Goal: Task Accomplishment & Management: Manage account settings

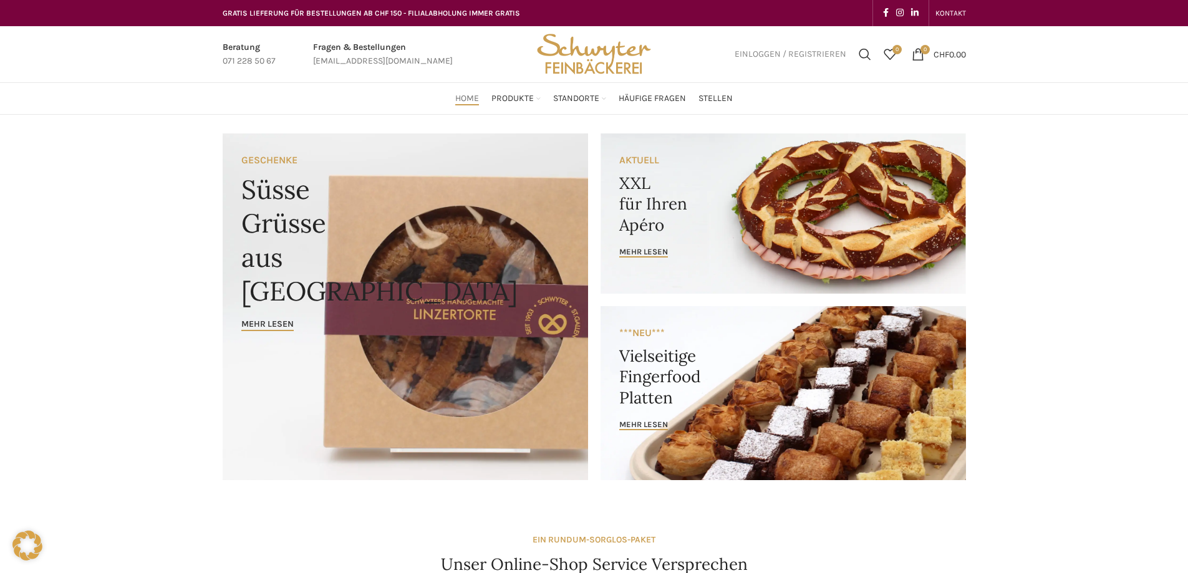
click at [799, 53] on span "Einloggen / Registrieren" at bounding box center [790, 54] width 112 height 9
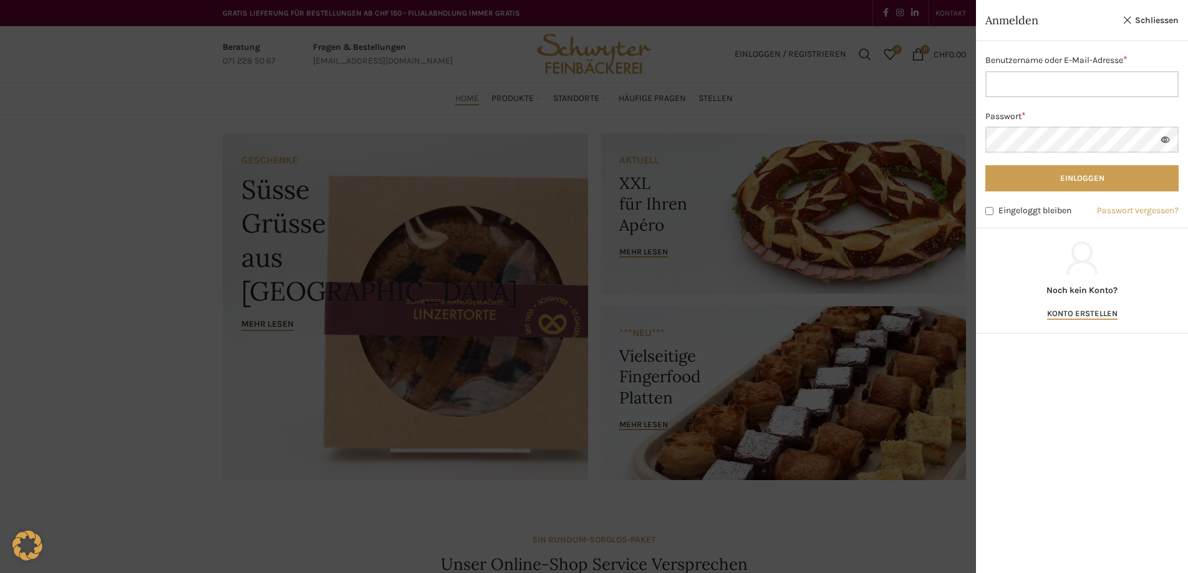
click at [1031, 74] on input "Benutzername oder E-Mail-Adresse * Erforderlich" at bounding box center [1081, 84] width 193 height 26
click at [1004, 88] on input "Benutzername oder E-Mail-Adresse * Erforderlich" at bounding box center [1081, 84] width 193 height 26
type input "oliver.spengler@transgourmet.ch"
click at [985, 165] on button "Einloggen" at bounding box center [1081, 178] width 193 height 26
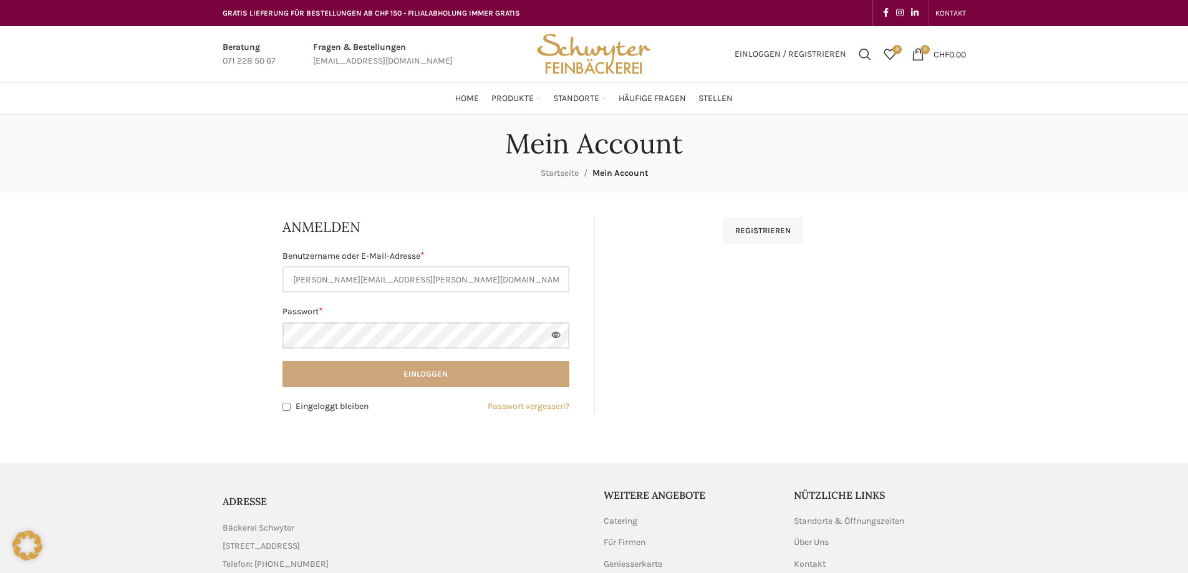
click at [370, 381] on button "Einloggen" at bounding box center [425, 374] width 287 height 26
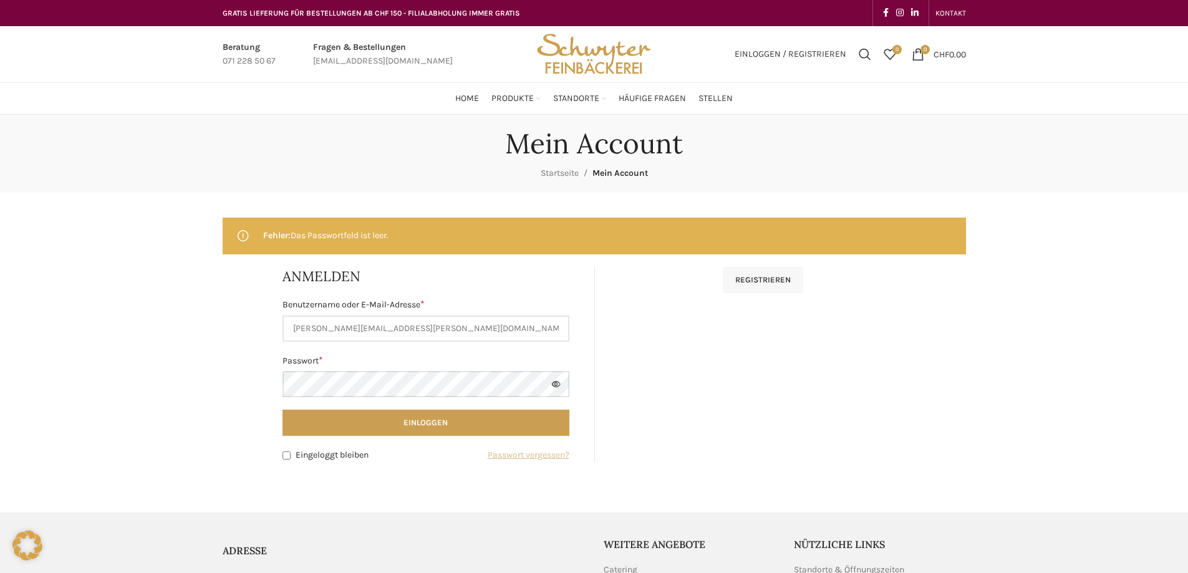
click at [519, 457] on link "Passwort vergessen?" at bounding box center [529, 455] width 82 height 14
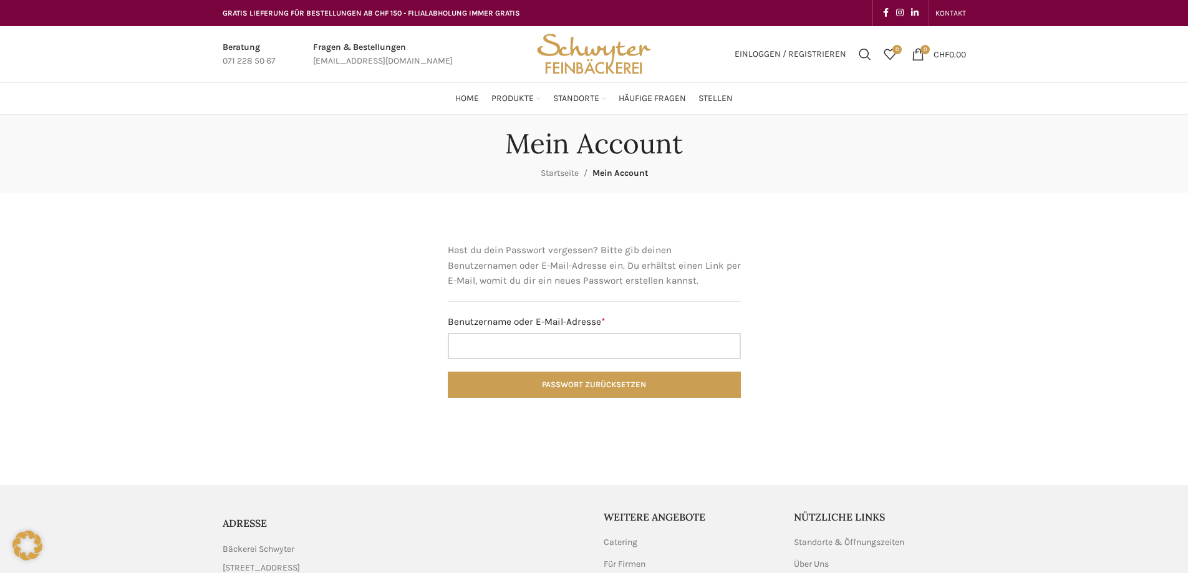
click at [479, 346] on input "Benutzername oder E-Mail-Adresse * Erforderlich" at bounding box center [594, 346] width 293 height 26
type input "[PERSON_NAME][EMAIL_ADDRESS][DOMAIN_NAME]"
click at [448, 372] on button "Passwort zurücksetzen" at bounding box center [594, 385] width 293 height 26
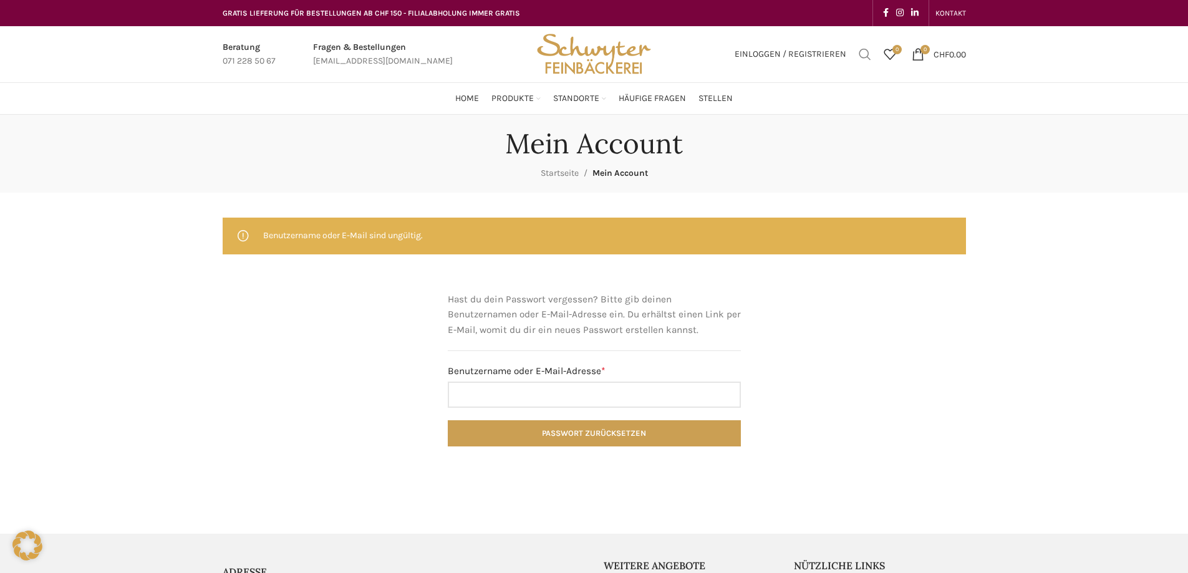
click at [858, 54] on span "Suchen" at bounding box center [864, 54] width 12 height 12
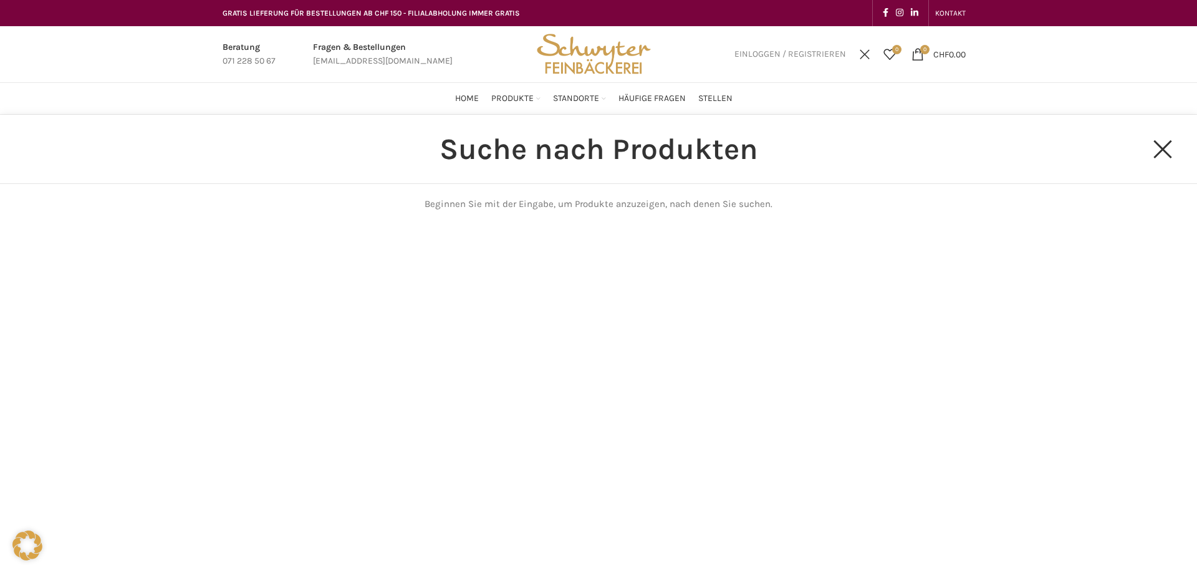
click at [827, 54] on span "Einloggen / Registrieren" at bounding box center [790, 54] width 112 height 9
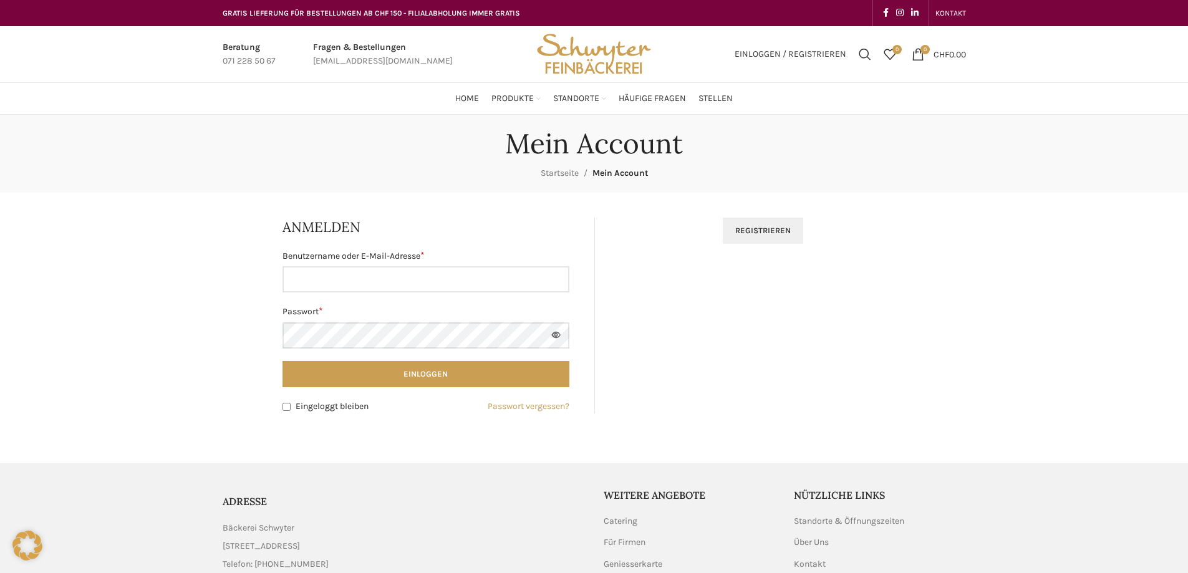
click at [757, 231] on link "Registrieren" at bounding box center [763, 231] width 80 height 26
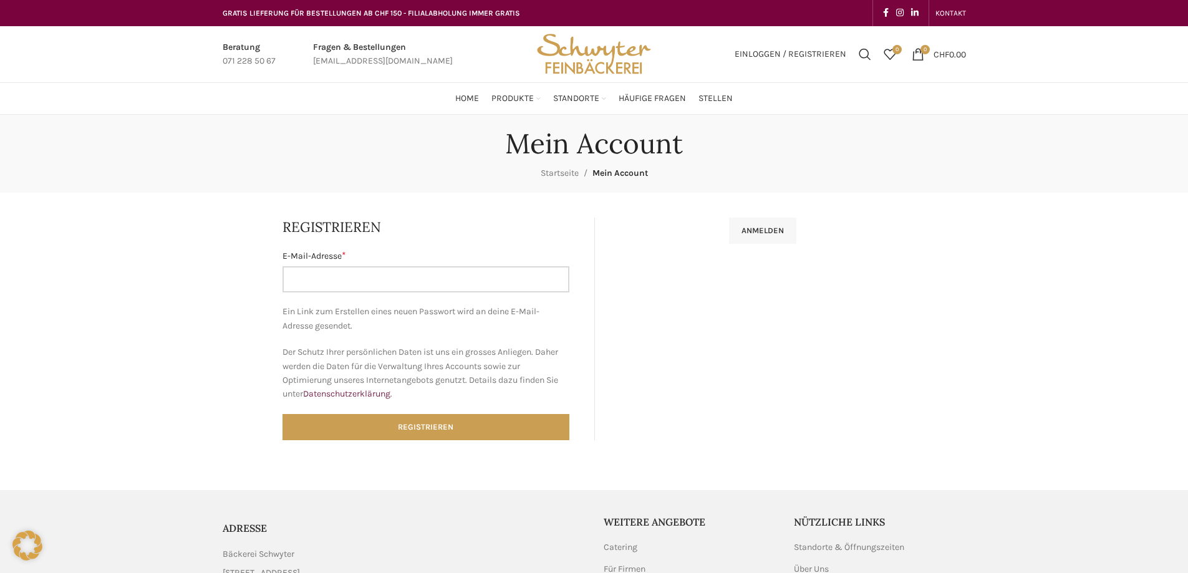
click at [315, 277] on input "E-Mail-Adresse * Erforderlich" at bounding box center [425, 279] width 287 height 26
type input "oliver.spengler@transgourmet.ch"
click at [282, 414] on button "Registrieren" at bounding box center [425, 427] width 287 height 26
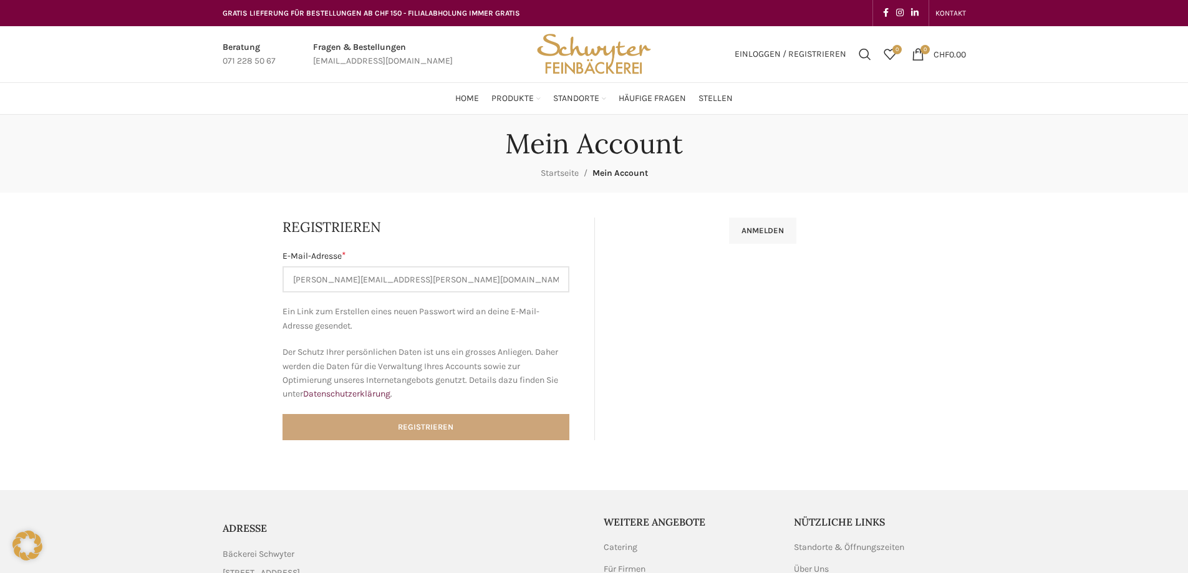
click at [419, 429] on button "Registrieren" at bounding box center [425, 427] width 287 height 26
